Goal: Task Accomplishment & Management: Complete application form

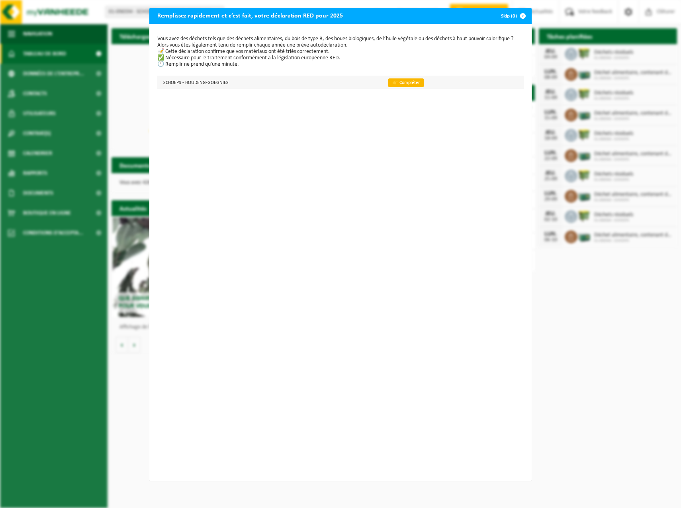
click at [392, 84] on link "👉 Compléter" at bounding box center [406, 82] width 35 height 9
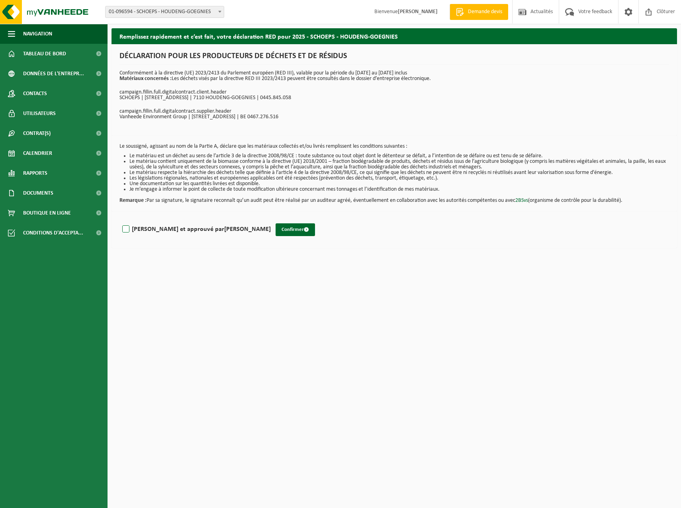
click at [128, 229] on label "Lu et approuvé par CHADI MUZJAIDOVA" at bounding box center [196, 230] width 150 height 12
click at [271, 220] on input "Lu et approuvé par CHADI MUZJAIDOVA" at bounding box center [271, 219] width 0 height 0
checkbox input "true"
click at [276, 226] on button "Confirmer" at bounding box center [295, 230] width 39 height 13
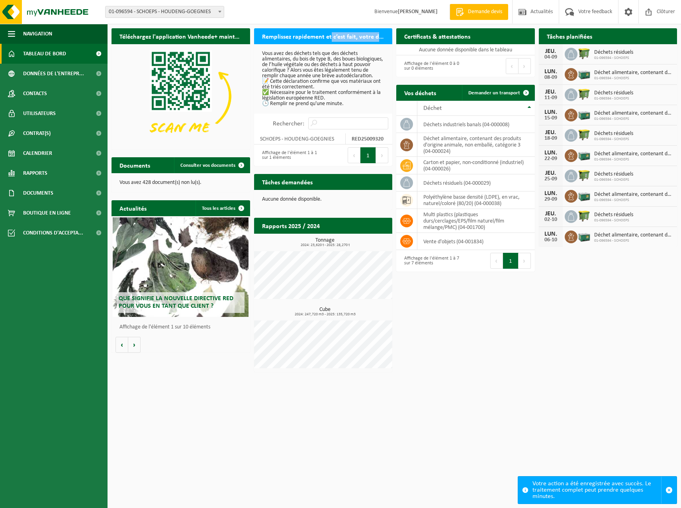
drag, startPoint x: 330, startPoint y: 33, endPoint x: 377, endPoint y: 35, distance: 47.1
click at [377, 35] on h2 "Remplissez rapidement et c’est fait, votre déclaration RED pour 2025" at bounding box center [323, 36] width 139 height 16
click at [299, 82] on p "Vous avez des déchets tels que des déchets alimentaires, du bois de type B, des…" at bounding box center [323, 79] width 123 height 56
click at [290, 121] on label "Rechercher:" at bounding box center [288, 124] width 31 height 6
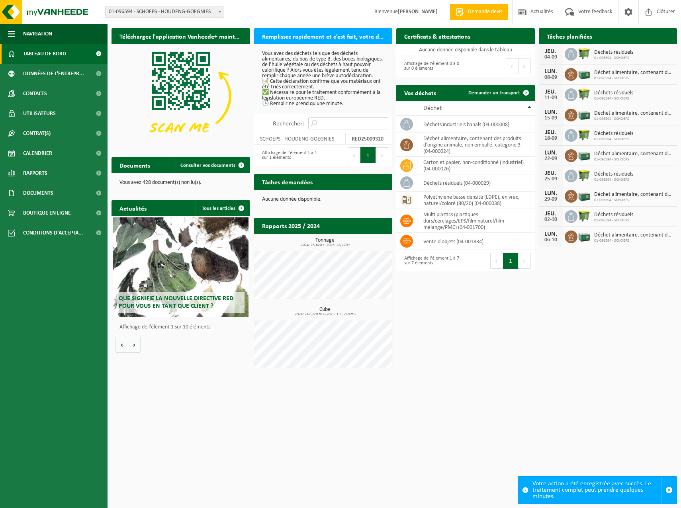
click at [308, 120] on input "Rechercher:" at bounding box center [348, 124] width 80 height 12
drag, startPoint x: 266, startPoint y: 79, endPoint x: 347, endPoint y: 87, distance: 80.8
click at [347, 87] on p "Vous avez des déchets tels que des déchets alimentaires, du bois de type B, des…" at bounding box center [323, 79] width 123 height 56
click at [302, 58] on p "Vous avez des déchets tels que des déchets alimentaires, du bois de type B, des…" at bounding box center [323, 79] width 123 height 56
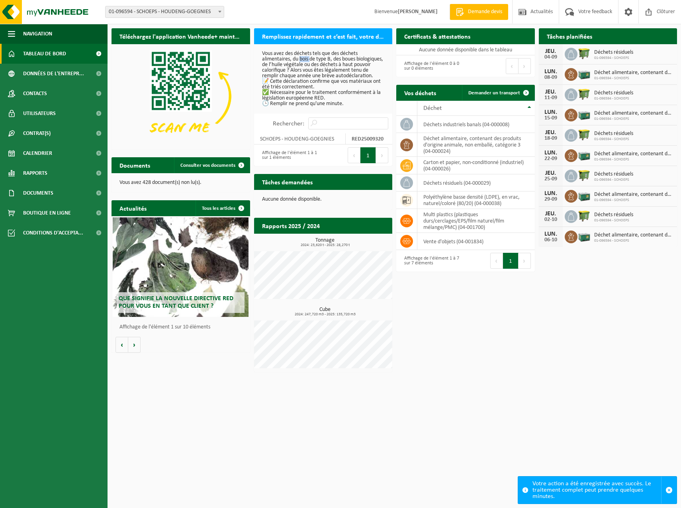
click at [302, 58] on p "Vous avez des déchets tels que des déchets alimentaires, du bois de type B, des…" at bounding box center [323, 79] width 123 height 56
click at [287, 87] on p "Vous avez des déchets tels que des déchets alimentaires, du bois de type B, des…" at bounding box center [323, 79] width 123 height 56
click at [360, 141] on strong "RED25009320" at bounding box center [368, 139] width 32 height 6
click at [283, 155] on div "Affichage de l'élément 1 à 1 sur 1 éléments" at bounding box center [288, 156] width 61 height 18
click at [368, 156] on button "1" at bounding box center [369, 155] width 16 height 16
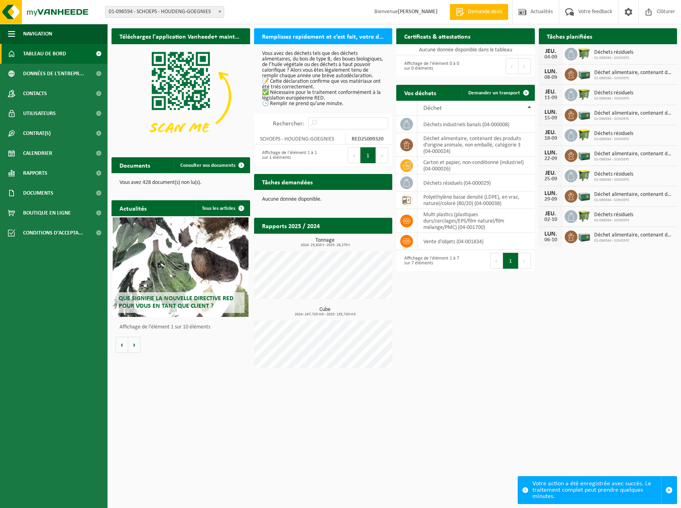
click at [379, 157] on button "Suivant" at bounding box center [382, 155] width 12 height 16
click at [349, 154] on button "Précédent" at bounding box center [354, 155] width 13 height 16
click at [363, 139] on strong "RED25009320" at bounding box center [368, 139] width 32 height 6
drag, startPoint x: 269, startPoint y: 139, endPoint x: 351, endPoint y: 140, distance: 82.5
click at [351, 140] on tr "SCHOEPS - HOUDENG-GOEGNIES RED25009320" at bounding box center [323, 138] width 139 height 11
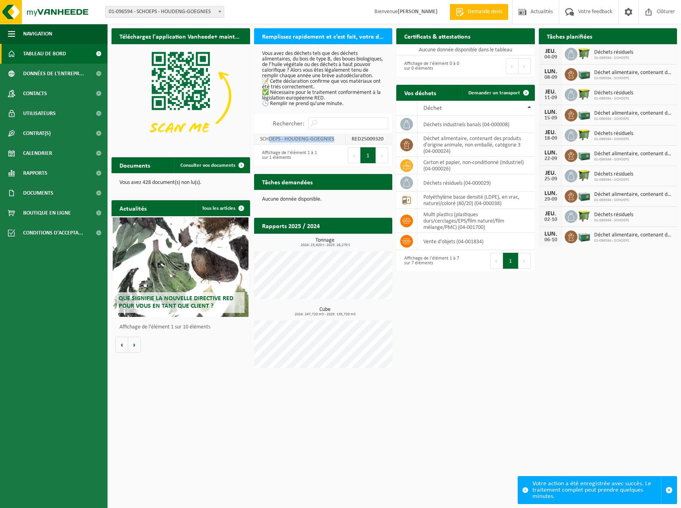
click at [351, 140] on td "RED25009320" at bounding box center [369, 138] width 47 height 11
click at [328, 119] on input "Rechercher:" at bounding box center [348, 124] width 80 height 12
drag, startPoint x: 288, startPoint y: 62, endPoint x: 365, endPoint y: 73, distance: 78.1
click at [365, 73] on p "Vous avez des déchets tels que des déchets alimentaires, du bois de type B, des…" at bounding box center [323, 79] width 123 height 56
drag, startPoint x: 365, startPoint y: 73, endPoint x: 352, endPoint y: 80, distance: 14.8
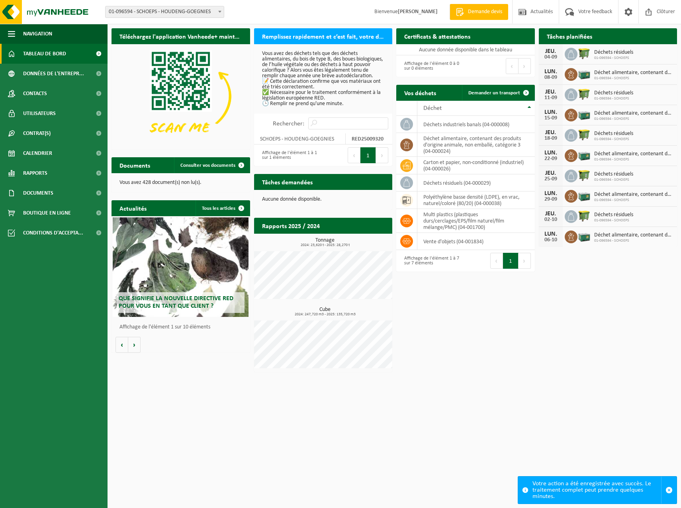
click at [352, 80] on p "Vous avez des déchets tels que des déchets alimentaires, du bois de type B, des…" at bounding box center [323, 79] width 123 height 56
drag, startPoint x: 274, startPoint y: 81, endPoint x: 371, endPoint y: 90, distance: 97.2
click at [371, 90] on p "Vous avez des déchets tels que des déchets alimentaires, du bois de type B, des…" at bounding box center [323, 79] width 123 height 56
drag, startPoint x: 371, startPoint y: 90, endPoint x: 319, endPoint y: 92, distance: 51.8
click at [319, 92] on p "Vous avez des déchets tels que des déchets alimentaires, du bois de type B, des…" at bounding box center [323, 79] width 123 height 56
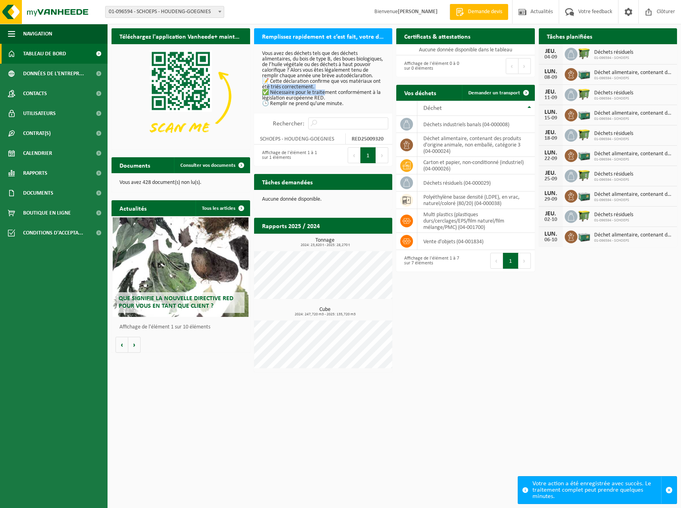
drag, startPoint x: 277, startPoint y: 86, endPoint x: 325, endPoint y: 92, distance: 48.5
click at [325, 92] on p "Vous avez des déchets tels que des déchets alimentaires, du bois de type B, des…" at bounding box center [323, 79] width 123 height 56
drag, startPoint x: 325, startPoint y: 92, endPoint x: 306, endPoint y: 92, distance: 19.1
click at [306, 92] on p "Vous avez des déchets tels que des déchets alimentaires, du bois de type B, des…" at bounding box center [323, 79] width 123 height 56
drag, startPoint x: 289, startPoint y: 94, endPoint x: 377, endPoint y: 94, distance: 87.7
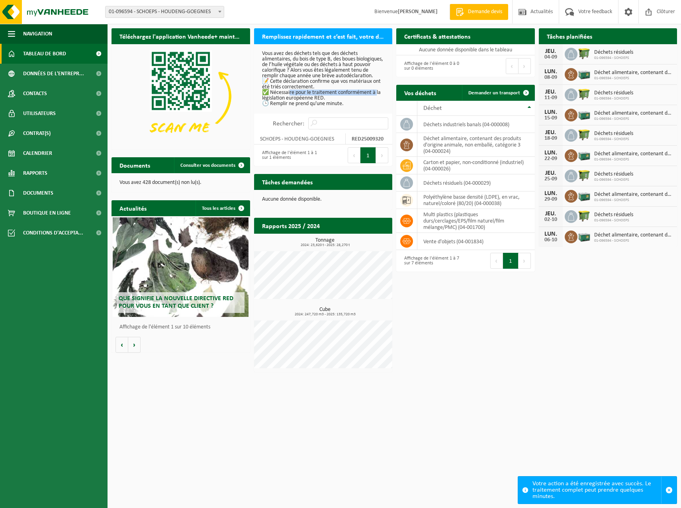
click at [377, 94] on p "Vous avez des déchets tels que des déchets alimentaires, du bois de type B, des…" at bounding box center [323, 79] width 123 height 56
drag, startPoint x: 377, startPoint y: 94, endPoint x: 305, endPoint y: 100, distance: 71.5
click at [307, 100] on p "Vous avez des déchets tels que des déchets alimentaires, du bois de type B, des…" at bounding box center [323, 79] width 123 height 56
drag, startPoint x: 284, startPoint y: 101, endPoint x: 353, endPoint y: 104, distance: 69.4
click at [353, 104] on p "Vous avez des déchets tels que des déchets alimentaires, du bois de type B, des…" at bounding box center [323, 79] width 123 height 56
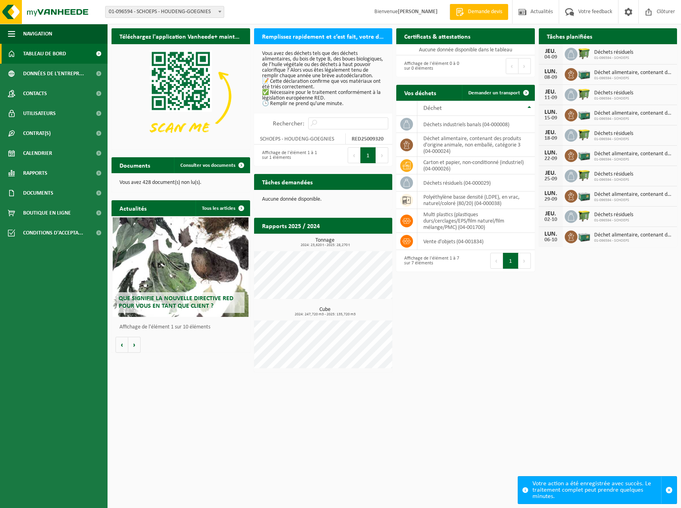
drag, startPoint x: 353, startPoint y: 104, endPoint x: 349, endPoint y: 104, distance: 4.0
click at [354, 104] on p "Vous avez des déchets tels que des déchets alimentaires, du bois de type B, des…" at bounding box center [323, 79] width 123 height 56
click at [266, 104] on p "Vous avez des déchets tels que des déchets alimentaires, du bois de type B, des…" at bounding box center [323, 79] width 123 height 56
click at [318, 42] on h2 "Remplissez rapidement et c’est fait, votre déclaration RED pour 2025" at bounding box center [323, 36] width 139 height 16
click at [326, 33] on h2 "Remplissez rapidement et c’est fait, votre déclaration RED pour 2025" at bounding box center [323, 36] width 139 height 16
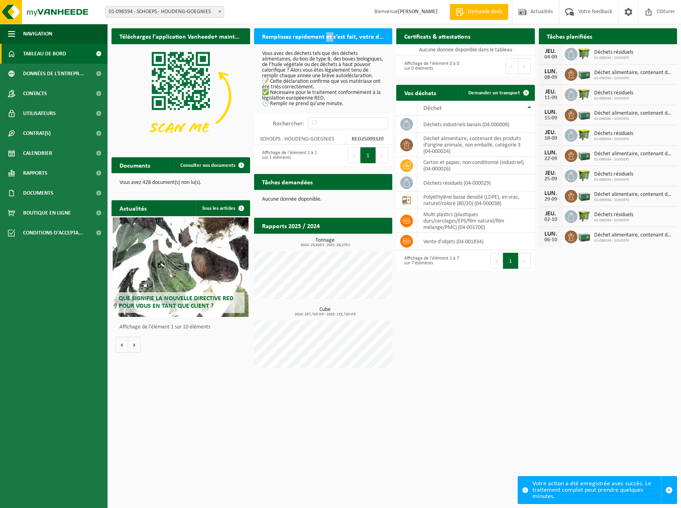
click at [326, 33] on h2 "Remplissez rapidement et c’est fait, votre déclaration RED pour 2025" at bounding box center [323, 36] width 139 height 16
drag, startPoint x: 410, startPoint y: 13, endPoint x: 437, endPoint y: 11, distance: 26.7
click at [410, 13] on strong "[PERSON_NAME]" at bounding box center [418, 12] width 40 height 6
click at [661, 14] on span "Clôturer" at bounding box center [666, 12] width 22 height 24
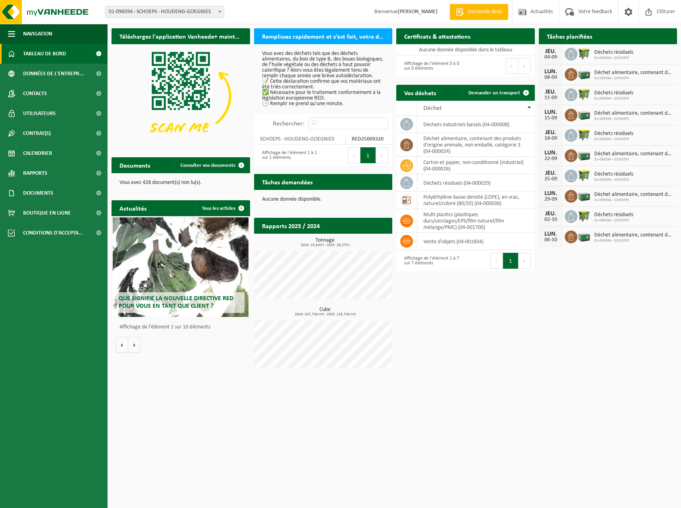
click at [333, 36] on h2 "Remplissez rapidement et c’est fait, votre déclaration RED pour 2025" at bounding box center [323, 36] width 139 height 16
drag, startPoint x: 333, startPoint y: 36, endPoint x: 377, endPoint y: 37, distance: 43.8
click at [377, 37] on h2 "Remplissez rapidement et c’est fait, votre déclaration RED pour 2025" at bounding box center [323, 36] width 139 height 16
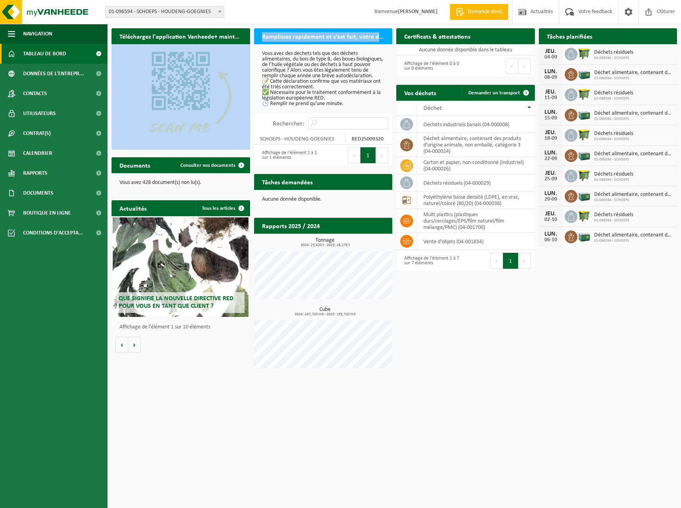
drag, startPoint x: 383, startPoint y: 37, endPoint x: 243, endPoint y: 35, distance: 139.5
click at [243, 35] on div "Téléchargez l'application Vanheede+ maintenant! Cachez Remplissez rapidement et…" at bounding box center [395, 200] width 570 height 352
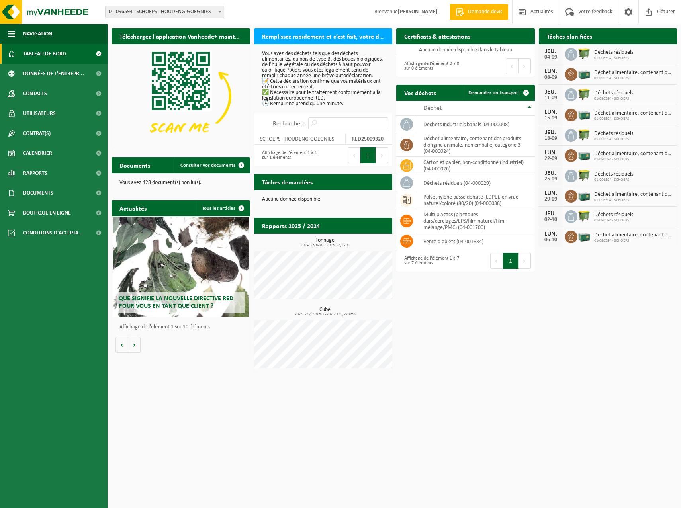
drag, startPoint x: 243, startPoint y: 35, endPoint x: 304, endPoint y: 90, distance: 82.1
click at [305, 89] on p "Vous avez des déchets tels que des déchets alimentaires, du bois de type B, des…" at bounding box center [323, 79] width 123 height 56
click at [290, 177] on h2 "Tâches demandées" at bounding box center [287, 182] width 67 height 16
drag, startPoint x: 286, startPoint y: 184, endPoint x: 284, endPoint y: 177, distance: 7.4
click at [285, 184] on h2 "Tâches demandées" at bounding box center [287, 182] width 67 height 16
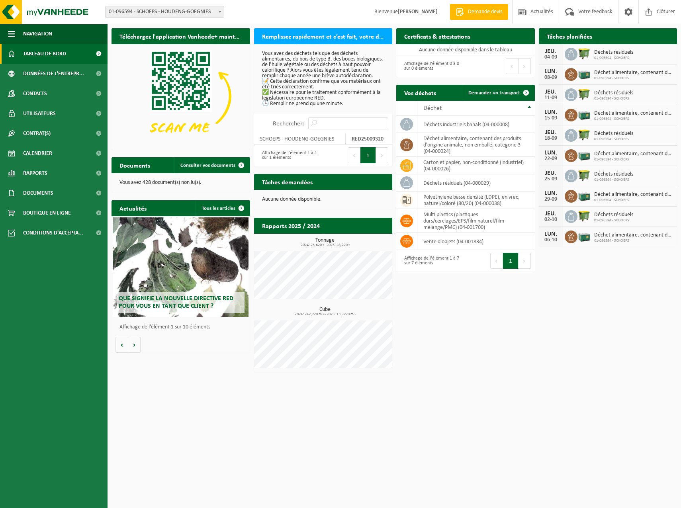
click at [283, 74] on p "Vous avez des déchets tels que des déchets alimentaires, du bois de type B, des…" at bounding box center [323, 79] width 123 height 56
click at [133, 10] on span "01-096594 - SCHOEPS - HOUDENG-GOEGNIES" at bounding box center [165, 11] width 118 height 11
click at [329, 63] on p "Vous avez des déchets tels que des déchets alimentaires, du bois de type B, des…" at bounding box center [323, 79] width 123 height 56
click at [50, 80] on span "Données de l'entrepr..." at bounding box center [53, 74] width 61 height 20
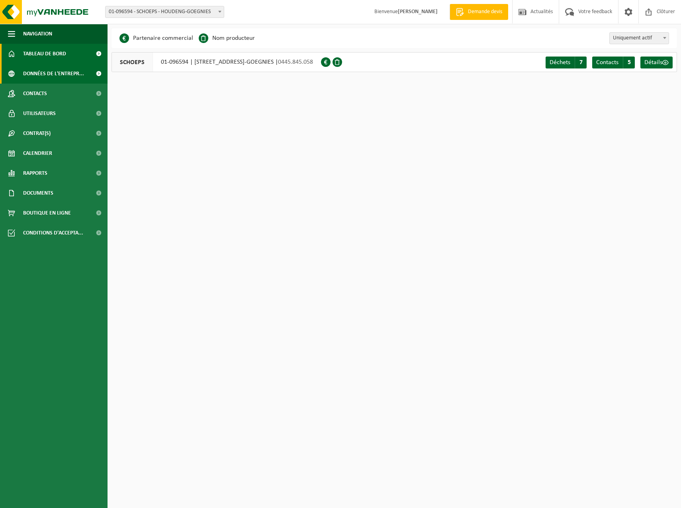
click at [34, 53] on span "Tableau de bord" at bounding box center [44, 54] width 43 height 20
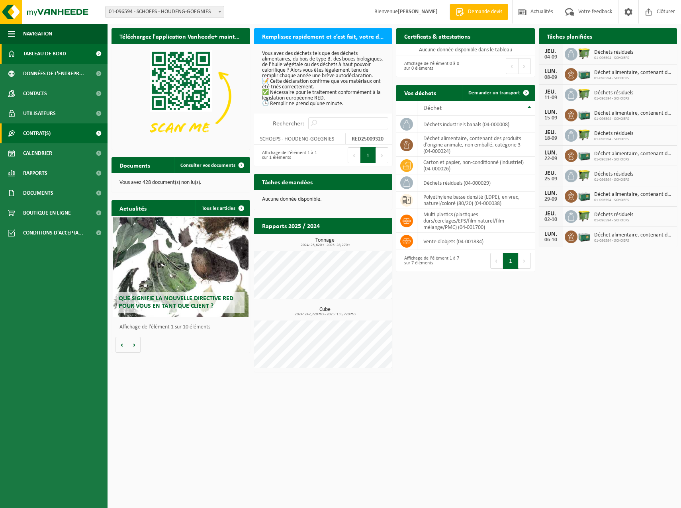
click at [43, 135] on span "Contrat(s)" at bounding box center [36, 134] width 27 height 20
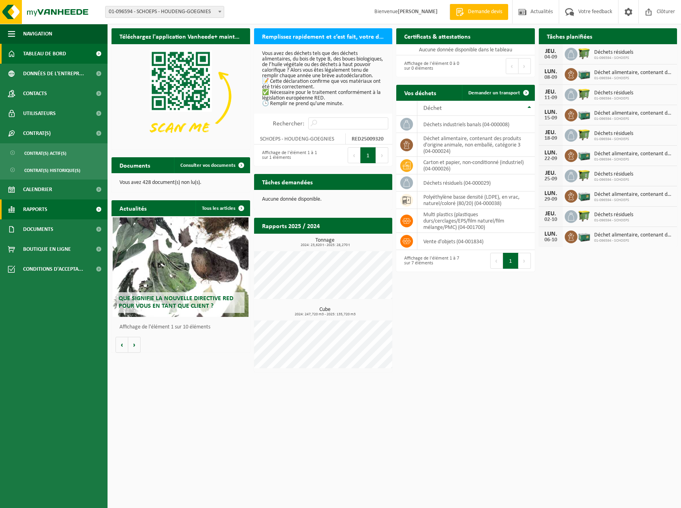
click at [55, 212] on link "Rapports" at bounding box center [54, 210] width 108 height 20
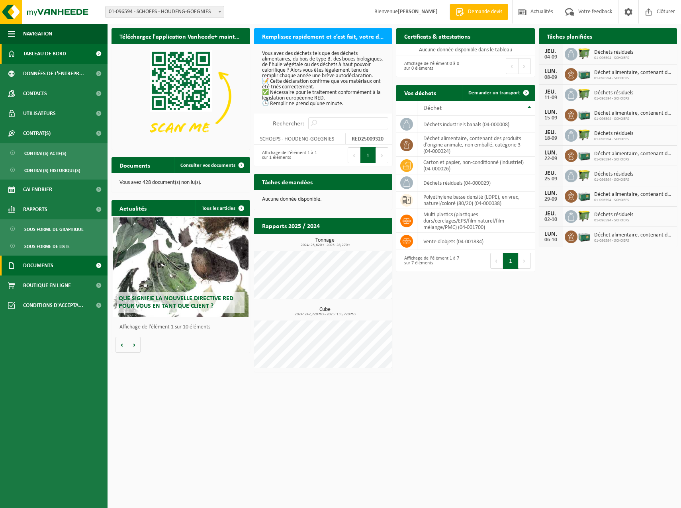
click at [47, 262] on span "Documents" at bounding box center [38, 266] width 30 height 20
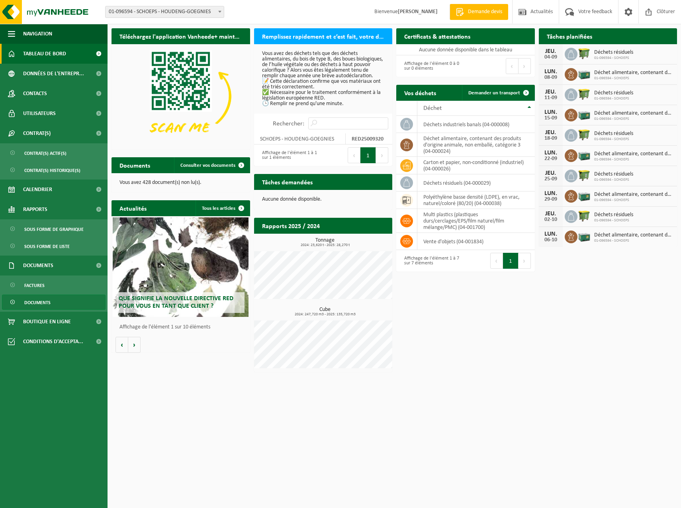
click at [39, 302] on span "Documents" at bounding box center [37, 302] width 26 height 15
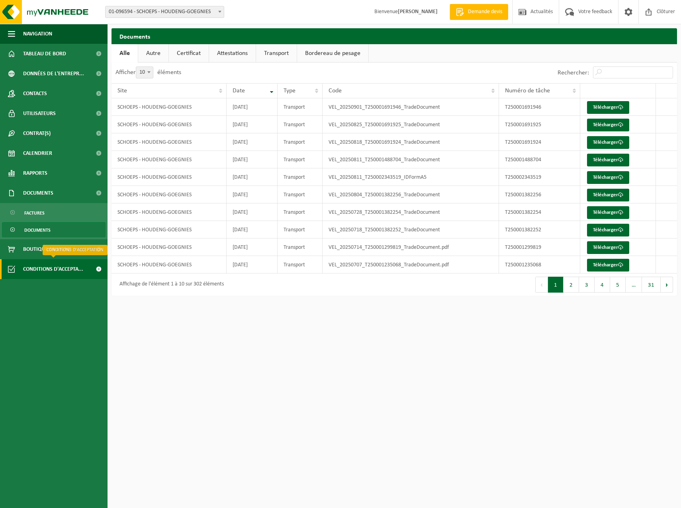
click at [61, 272] on span "Conditions d'accepta..." at bounding box center [53, 269] width 60 height 20
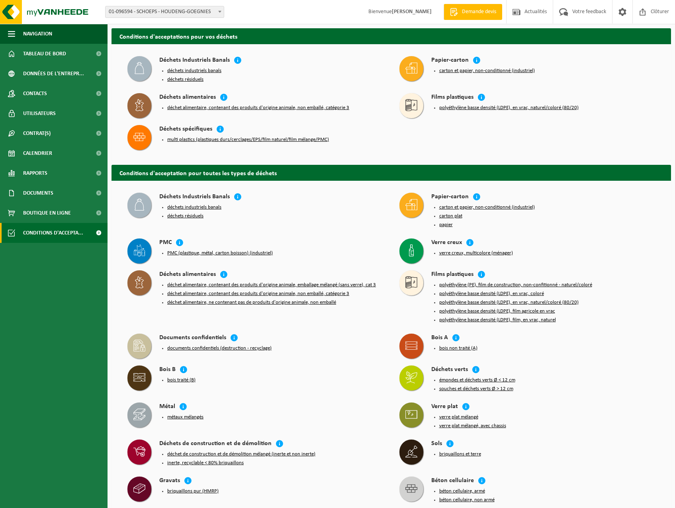
click at [46, 252] on ul "Navigation Demande devis Actualités Votre feedback Clôturer Tableau de bord Don…" at bounding box center [54, 266] width 108 height 485
click at [38, 53] on span "Tableau de bord" at bounding box center [44, 54] width 43 height 20
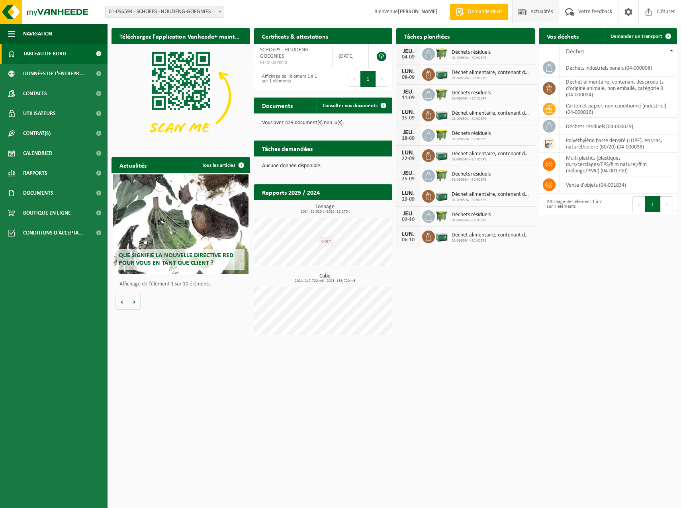
click at [542, 14] on span "Actualités" at bounding box center [542, 12] width 26 height 24
